Goal: Book appointment/travel/reservation

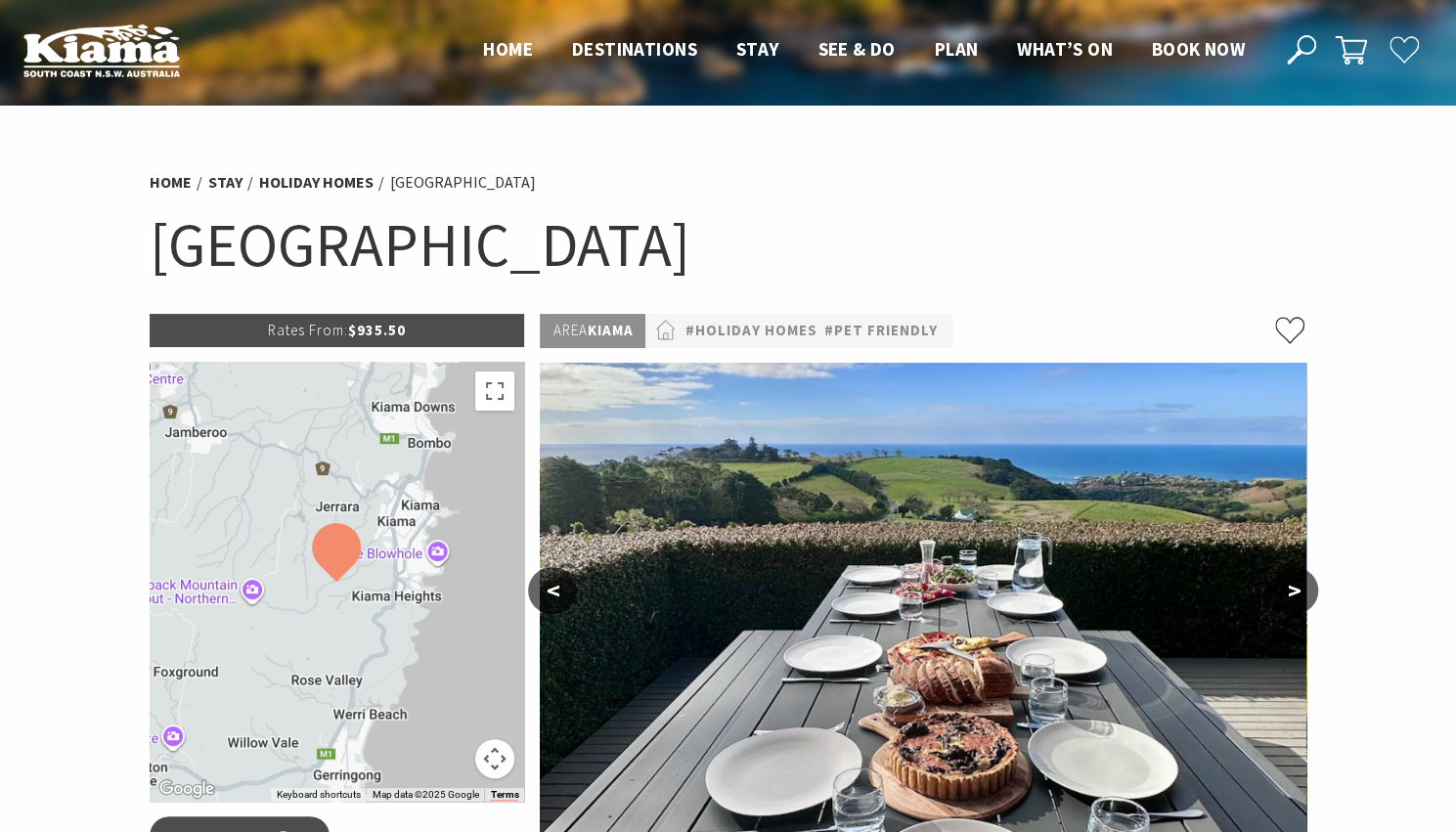
click at [1290, 588] on button ">" at bounding box center [1294, 590] width 49 height 47
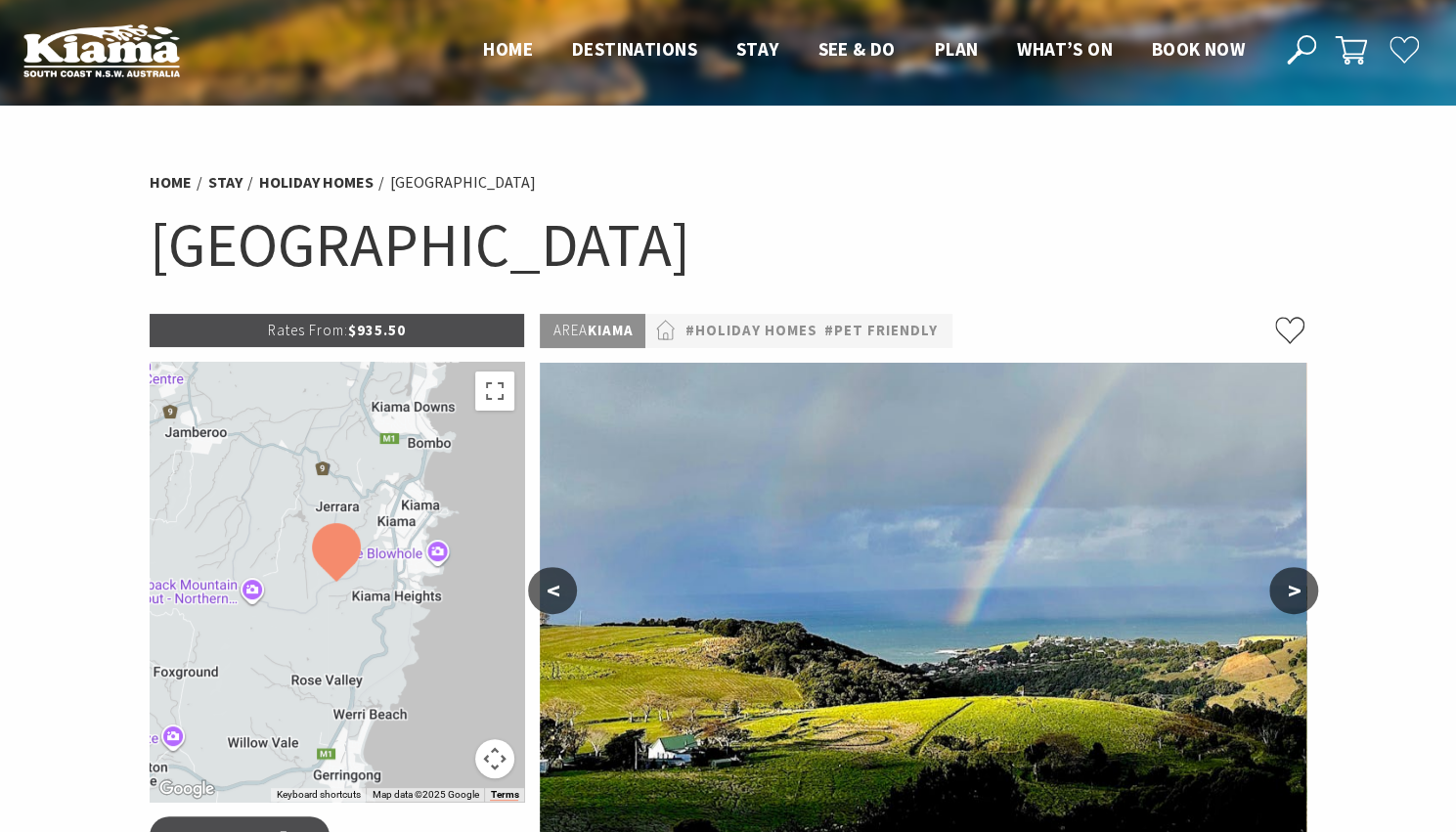
click at [1290, 588] on button ">" at bounding box center [1294, 590] width 49 height 47
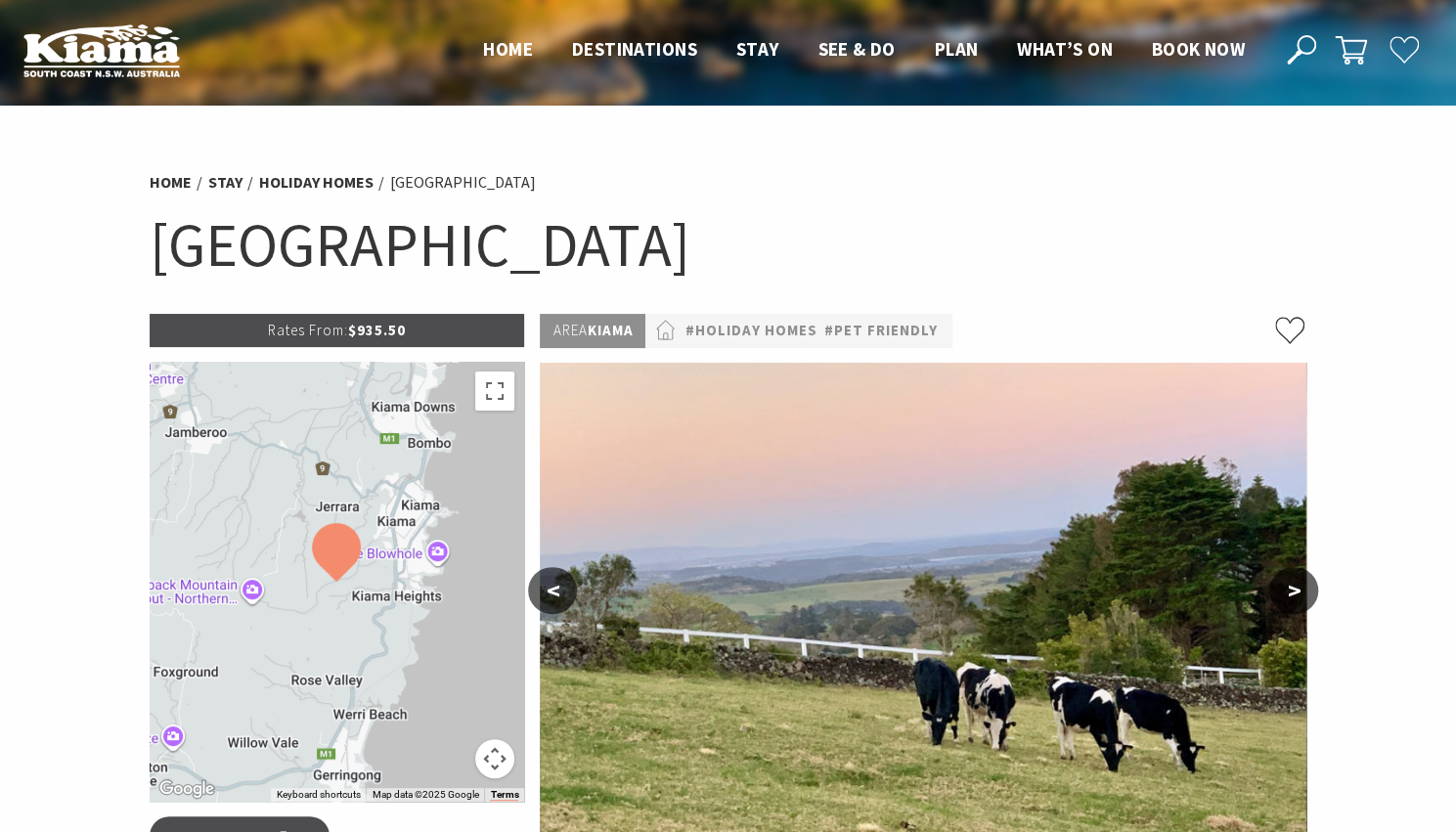
click at [1290, 588] on button ">" at bounding box center [1294, 590] width 49 height 47
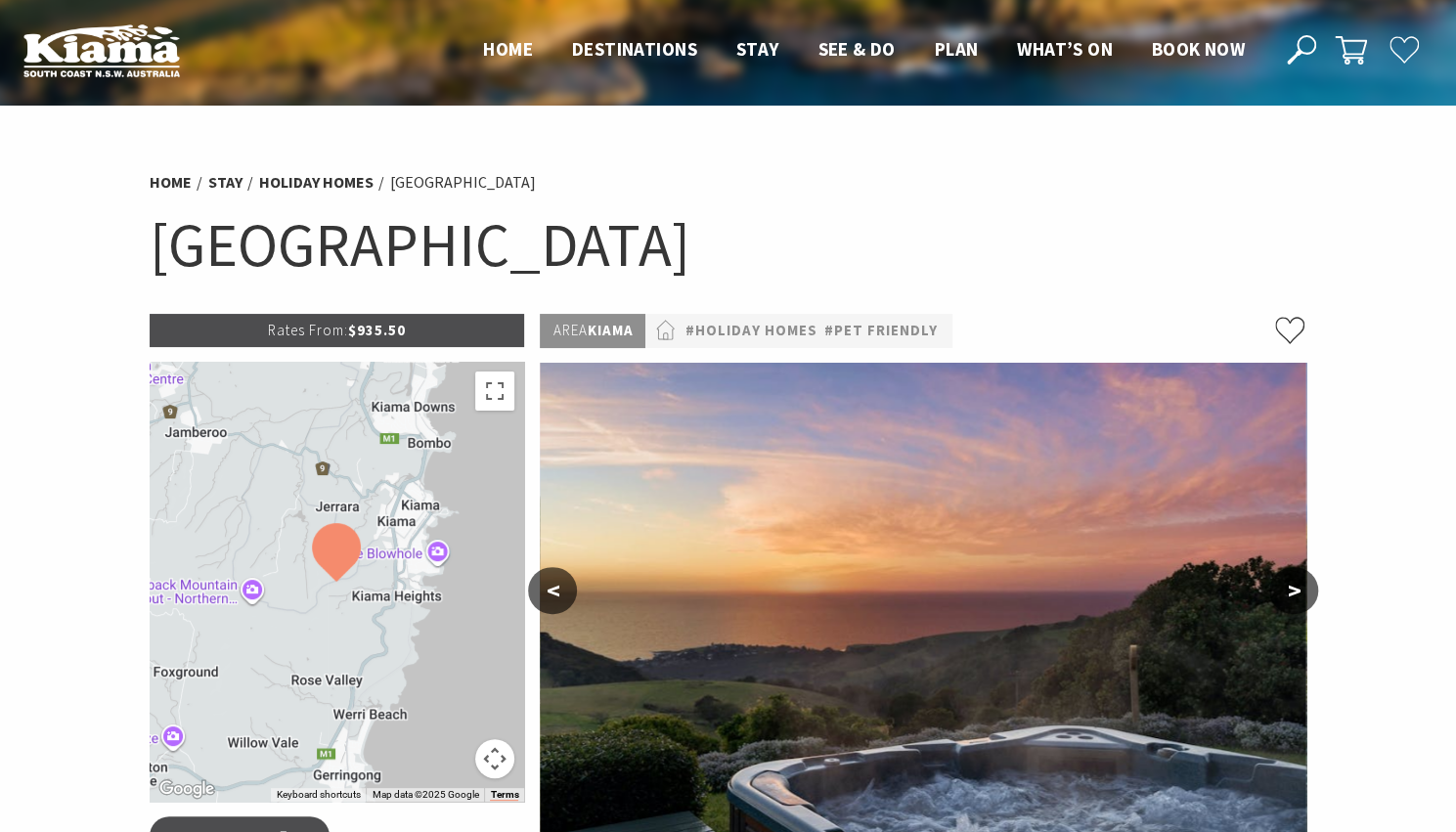
click at [1290, 588] on button ">" at bounding box center [1294, 590] width 49 height 47
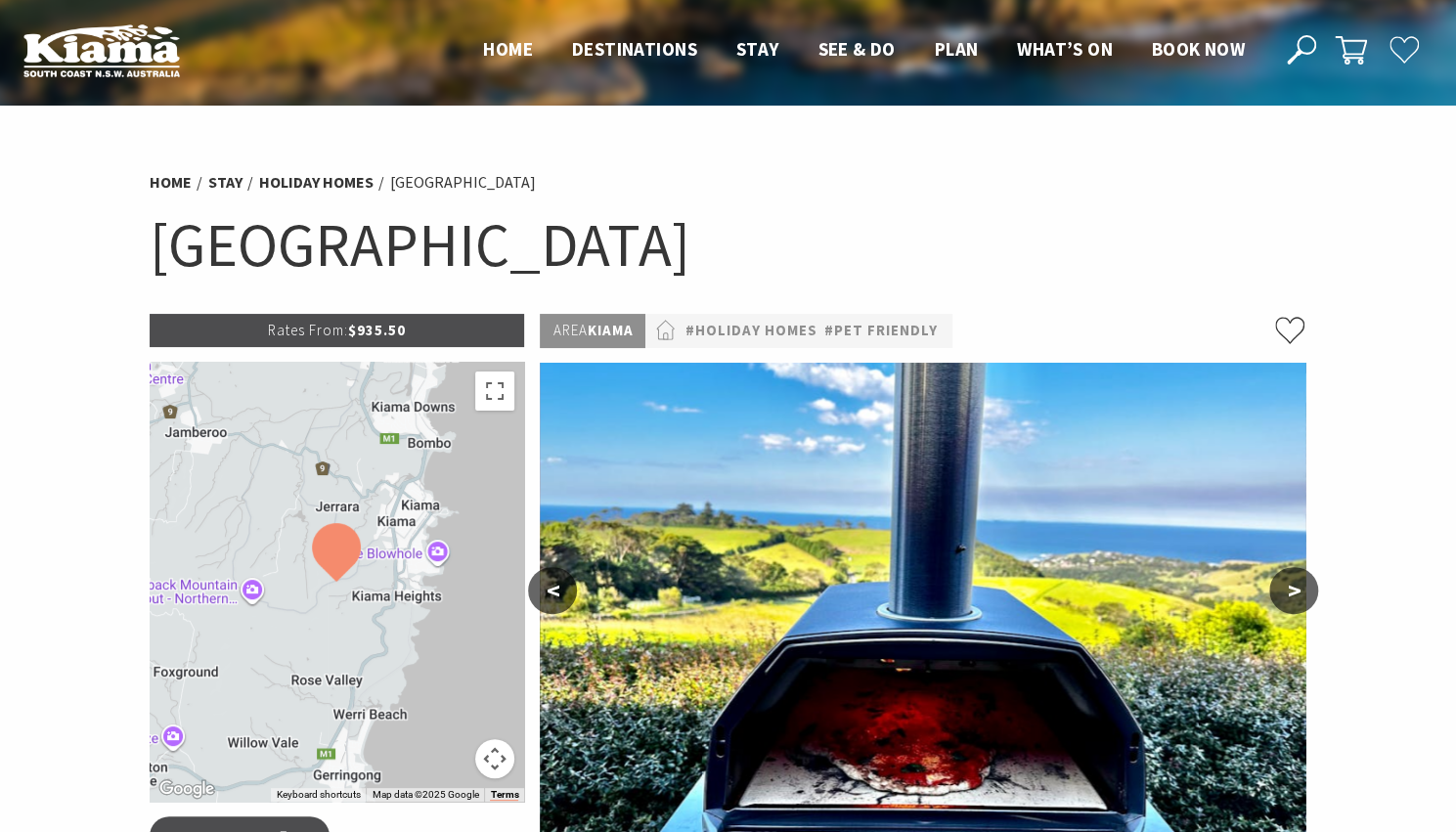
click at [1290, 588] on button ">" at bounding box center [1294, 590] width 49 height 47
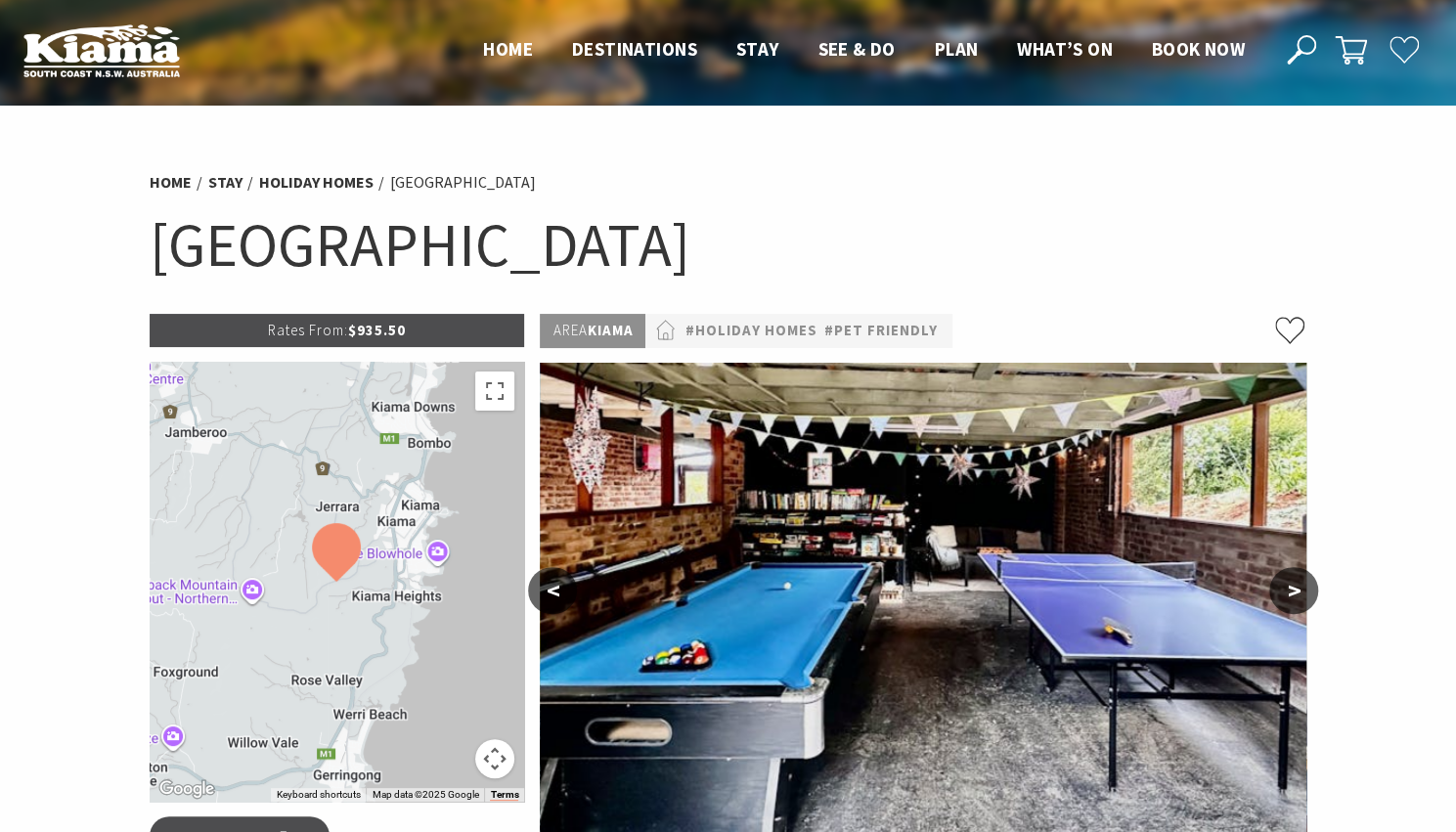
click at [1290, 588] on button ">" at bounding box center [1294, 590] width 49 height 47
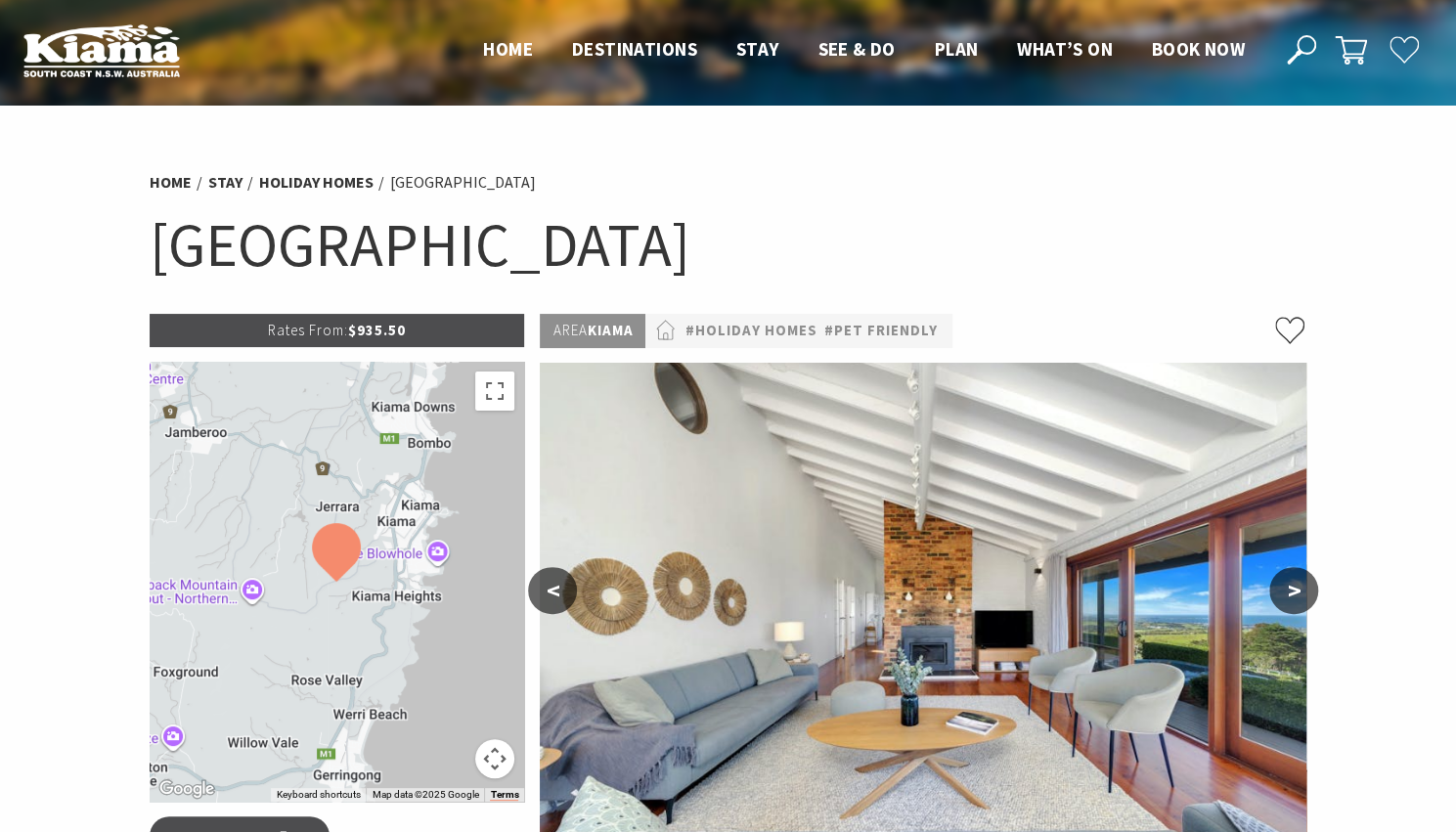
click at [1290, 588] on button ">" at bounding box center [1294, 590] width 49 height 47
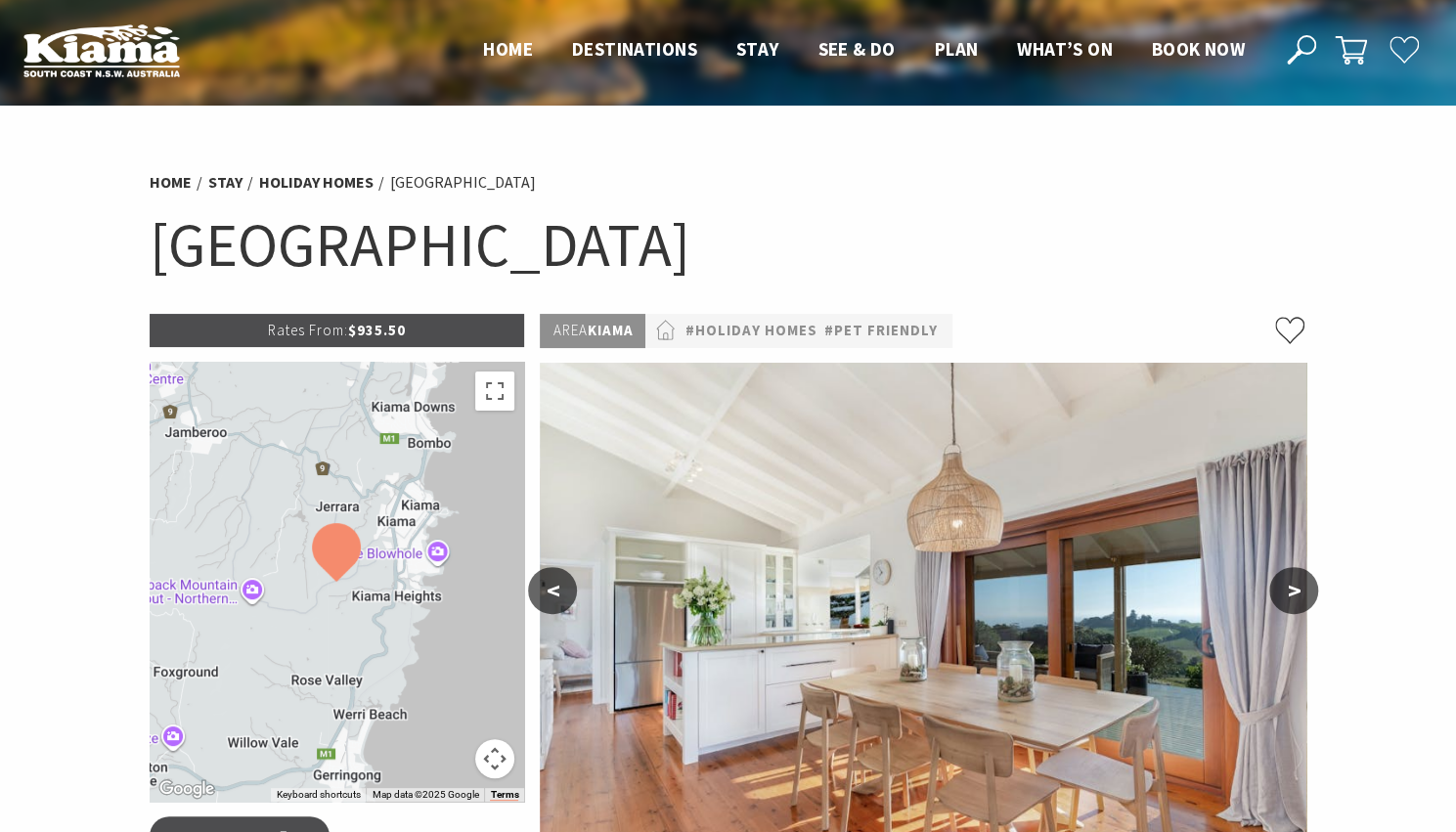
click at [1290, 588] on button ">" at bounding box center [1294, 590] width 49 height 47
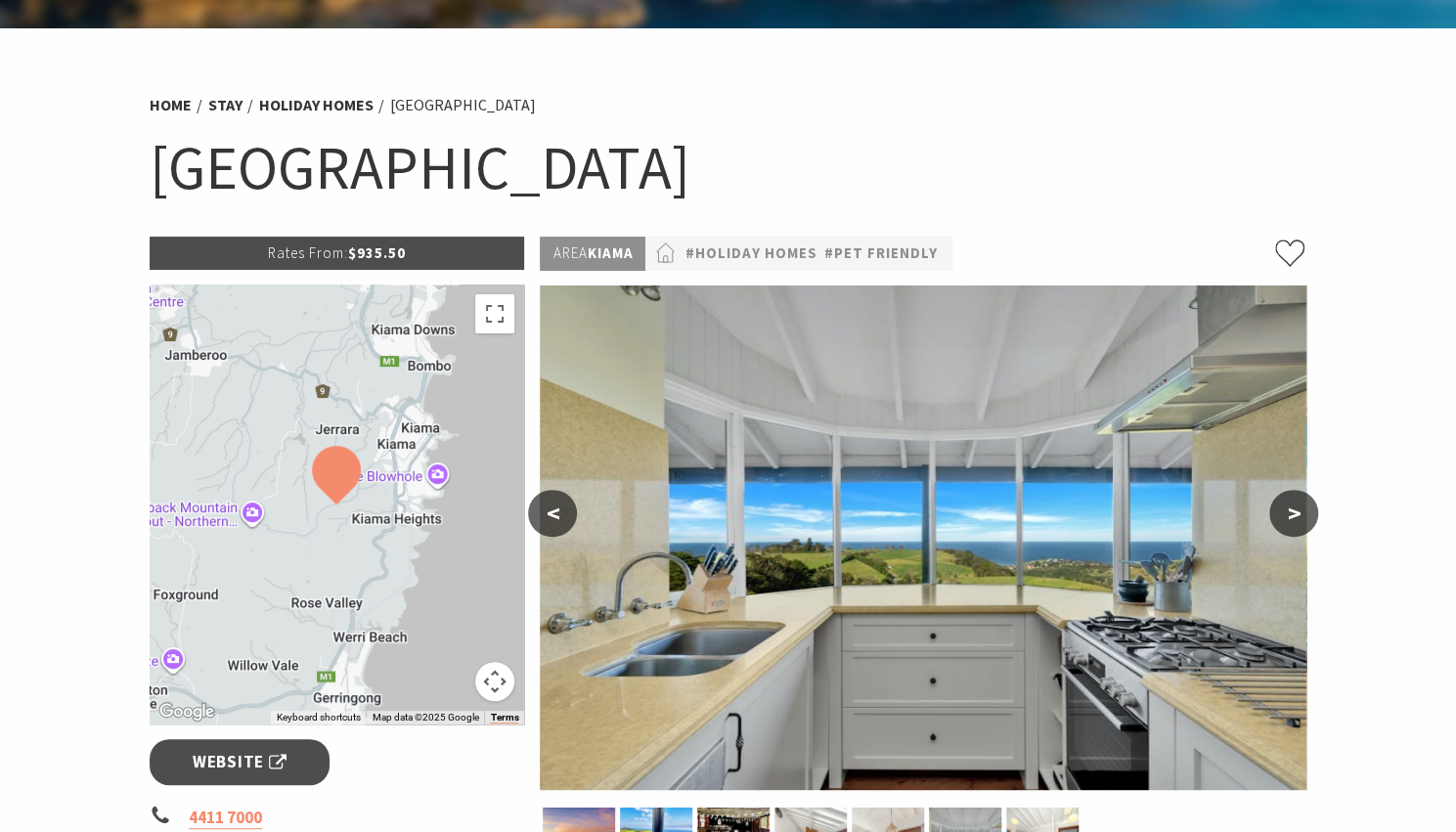
scroll to position [32, 0]
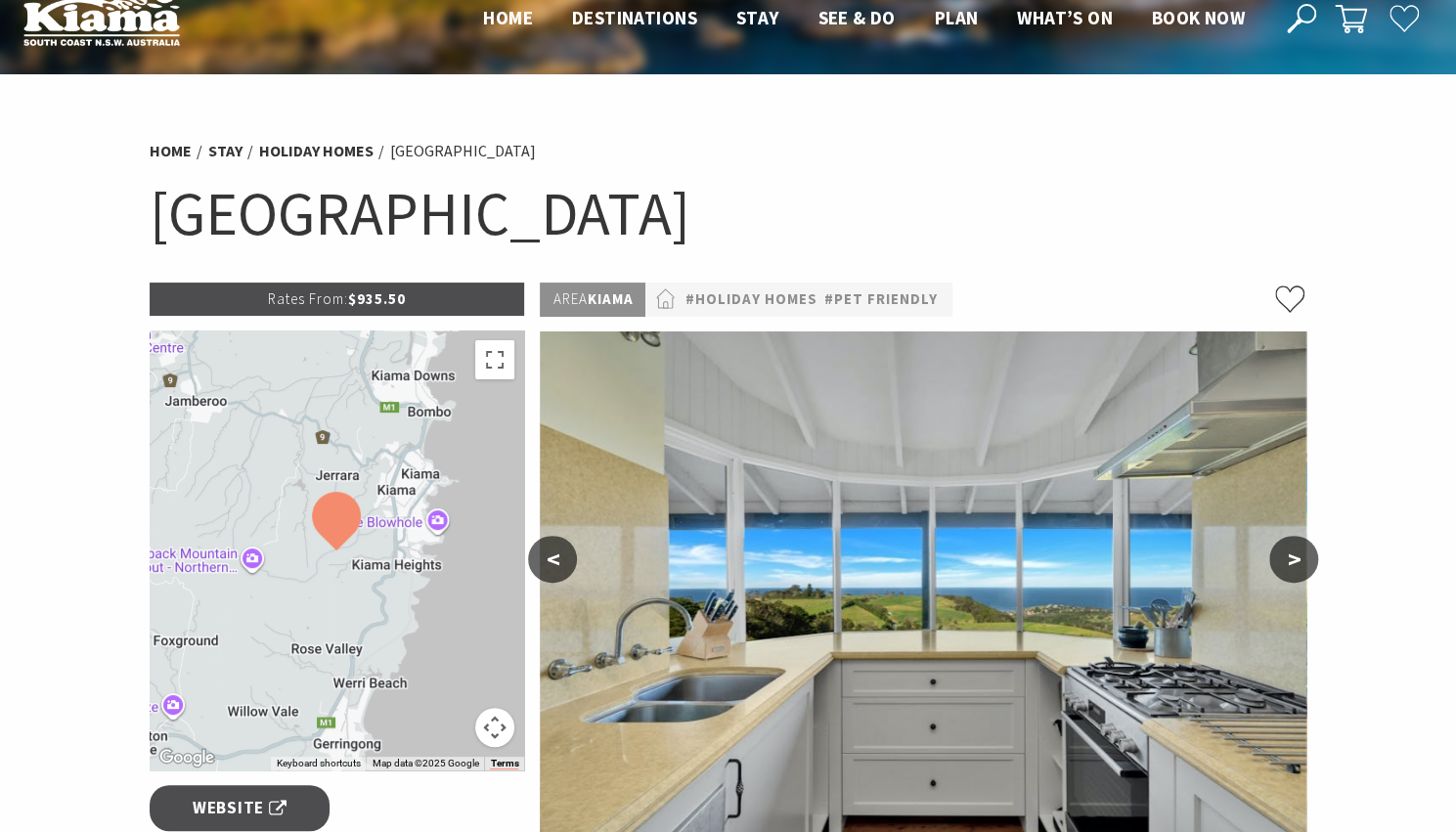
click at [408, 283] on p "Rates From: $935.50" at bounding box center [338, 299] width 375 height 34
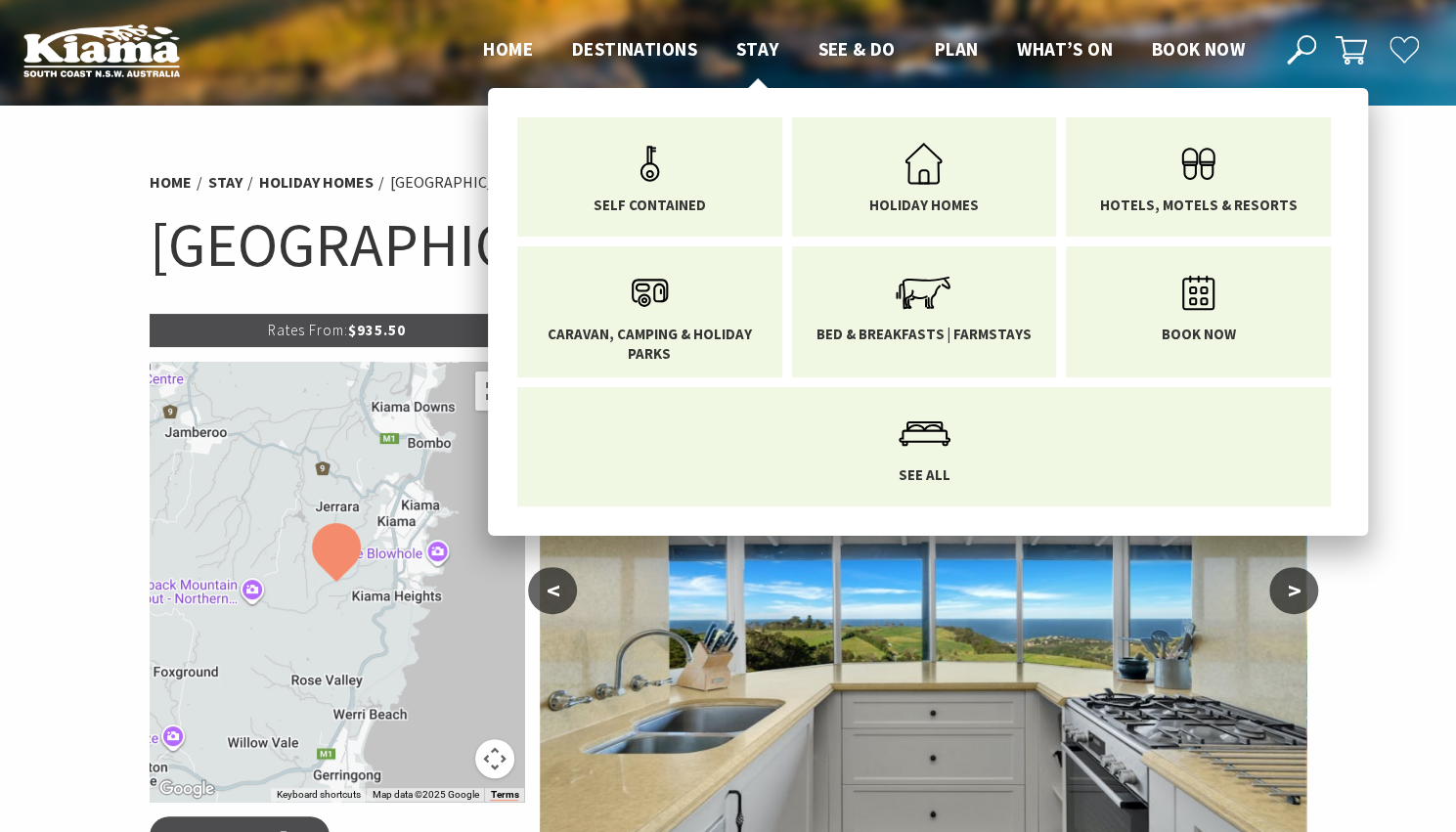
click at [772, 38] on span "Stay" at bounding box center [758, 49] width 43 height 24
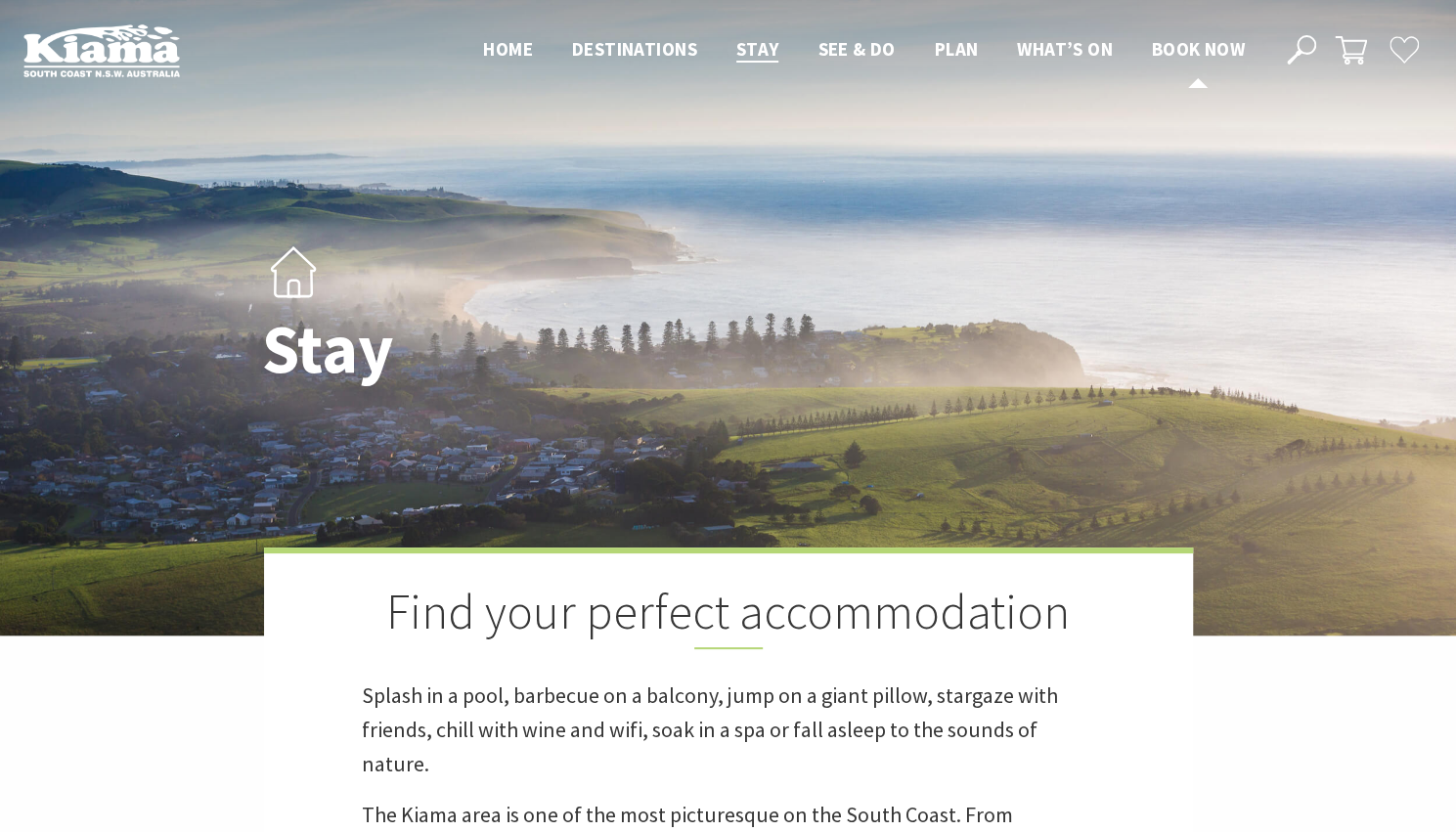
click at [1187, 51] on span "Book now" at bounding box center [1198, 49] width 93 height 24
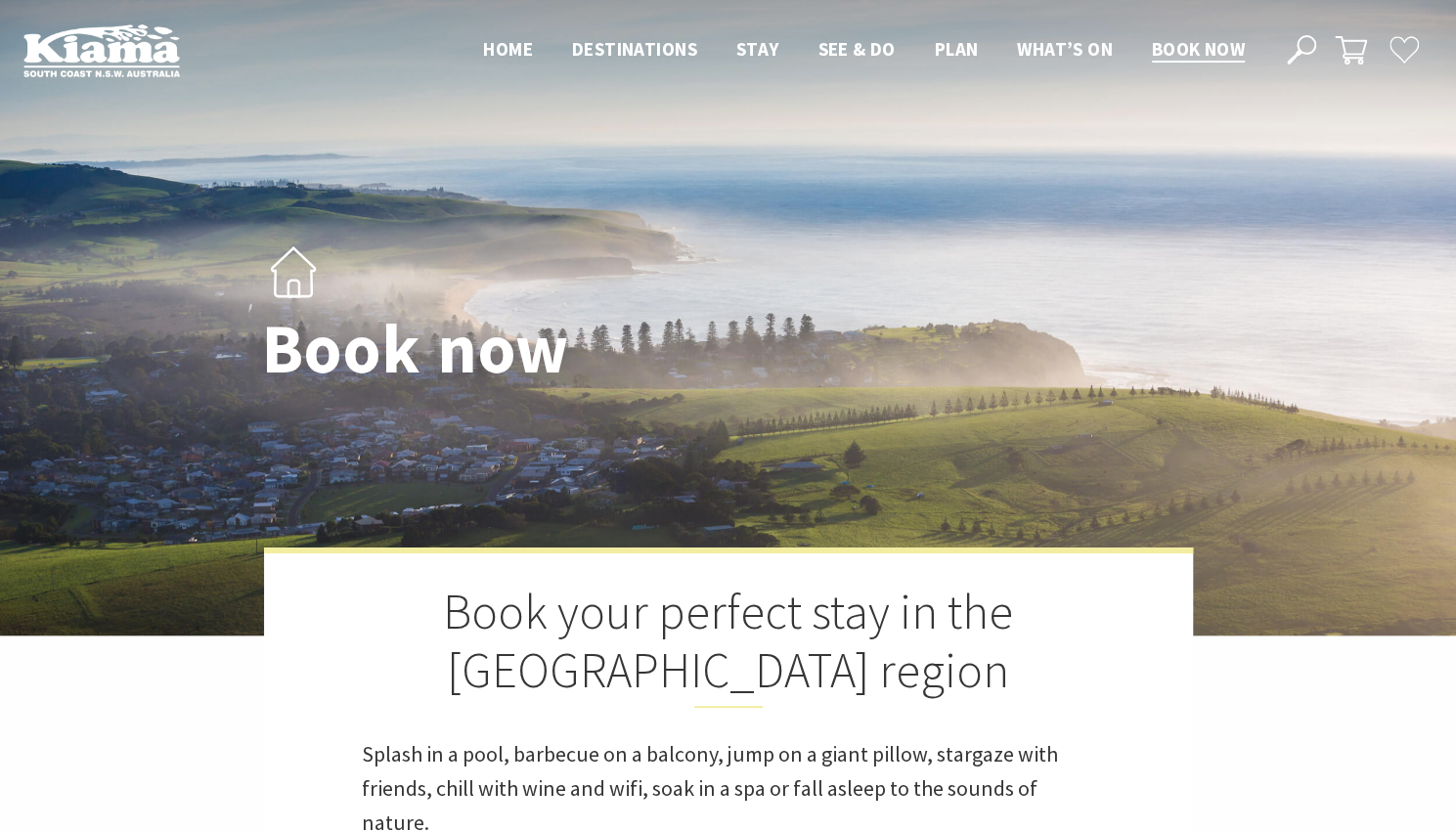
select select "3"
select select "2"
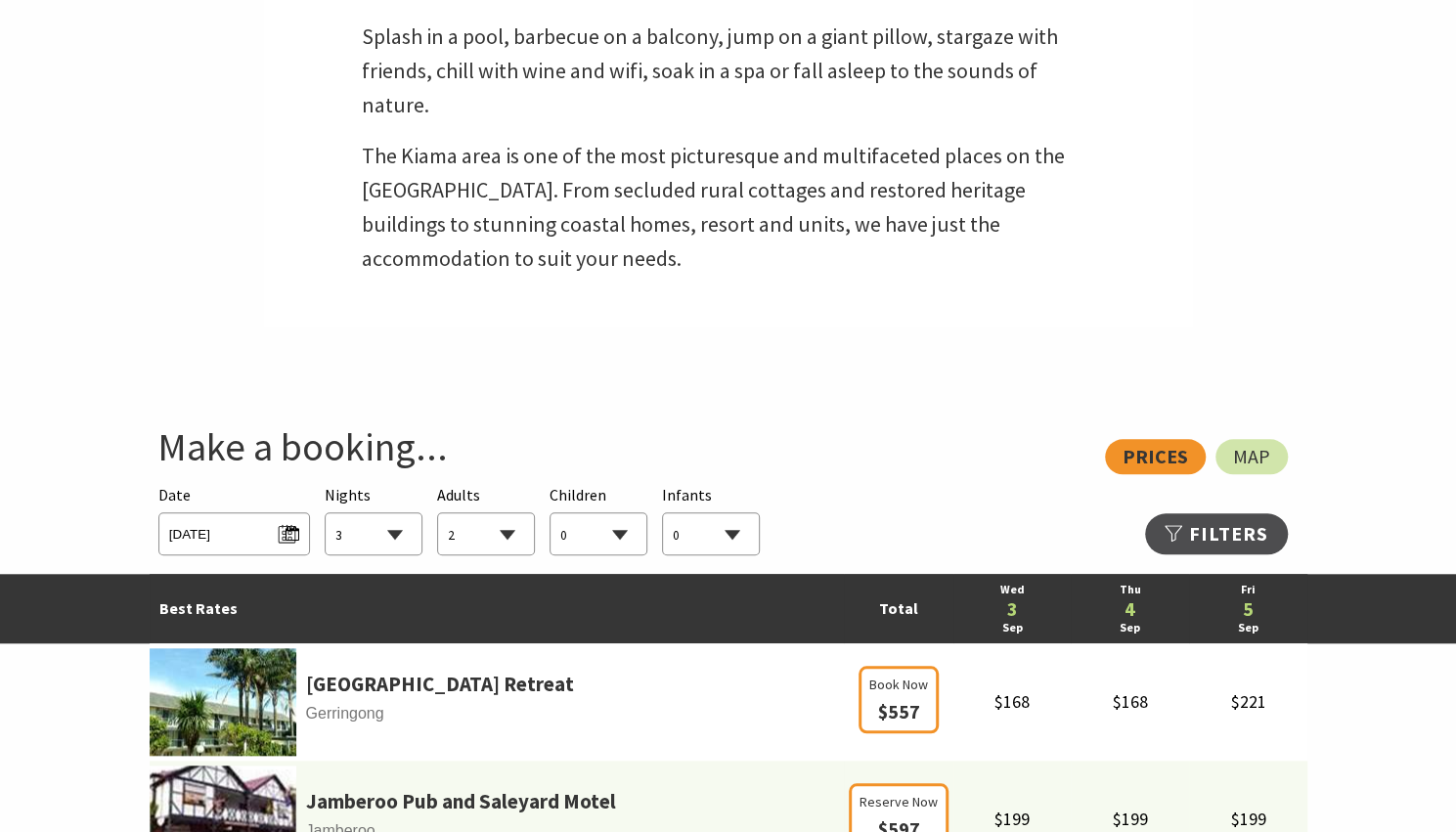
scroll to position [915, 0]
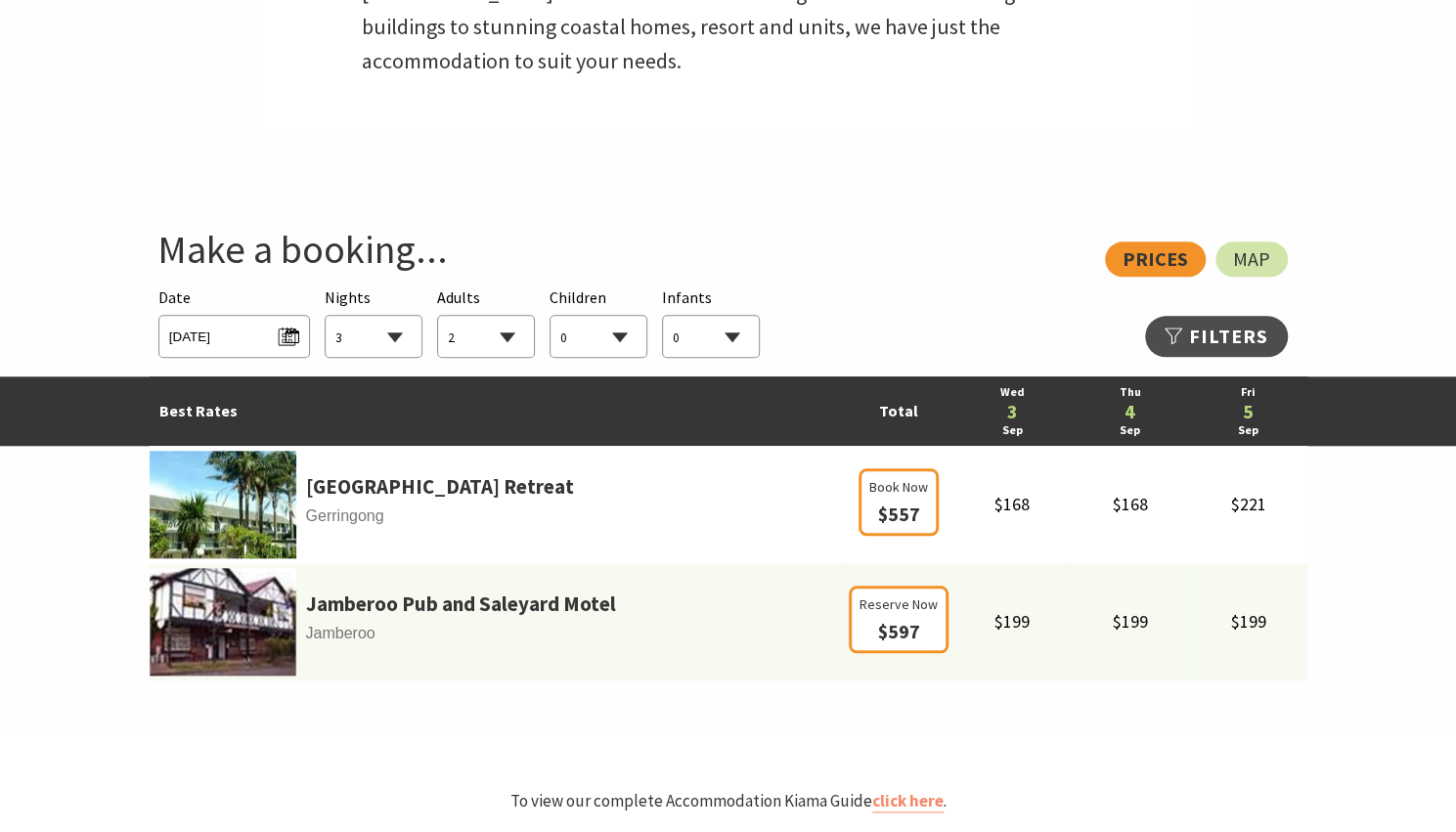
select select "3"
